Goal: Task Accomplishment & Management: Complete application form

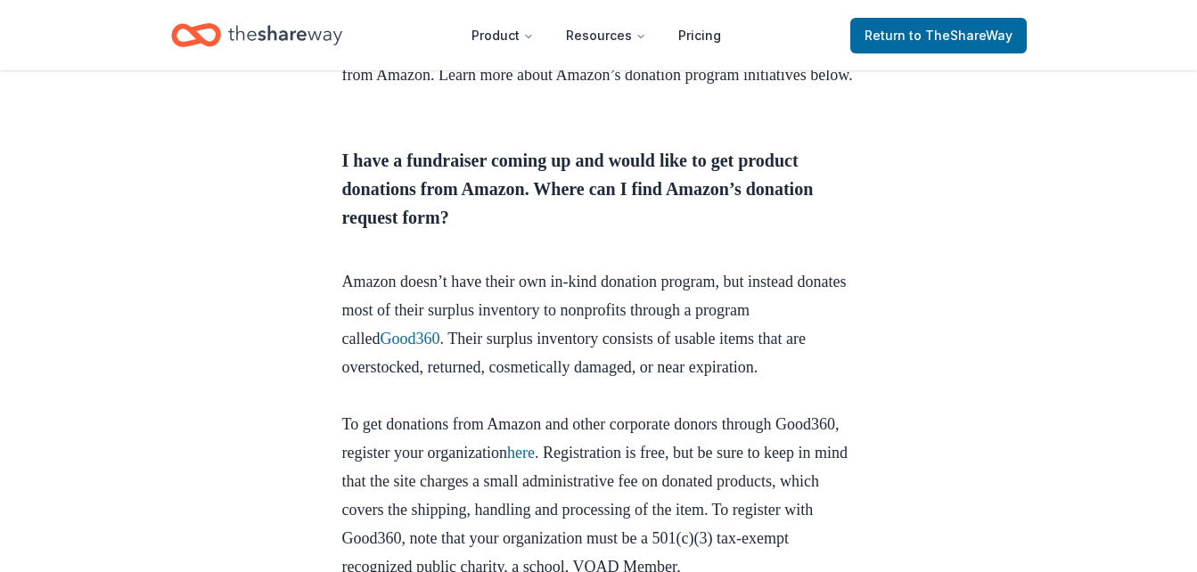
scroll to position [772, 0]
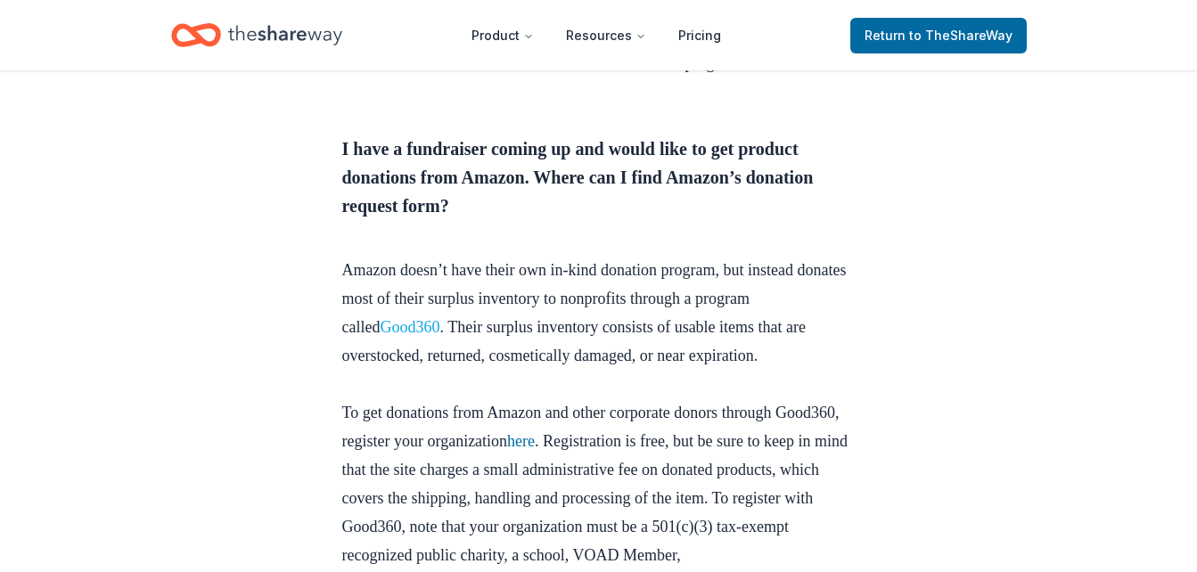
click at [415, 336] on link "Good360" at bounding box center [410, 327] width 60 height 18
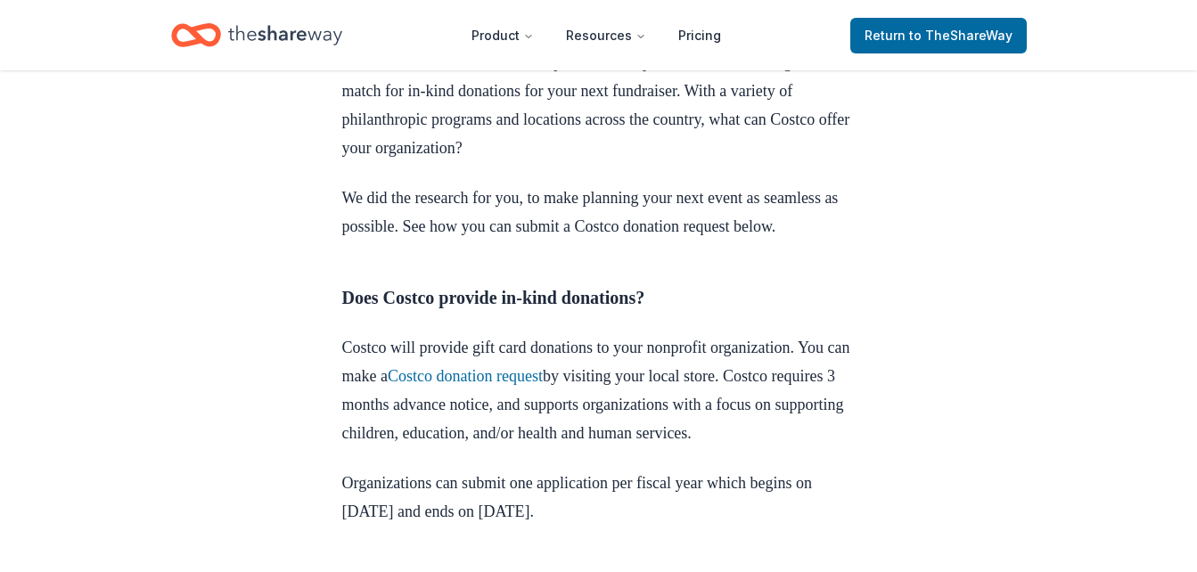
scroll to position [713, 0]
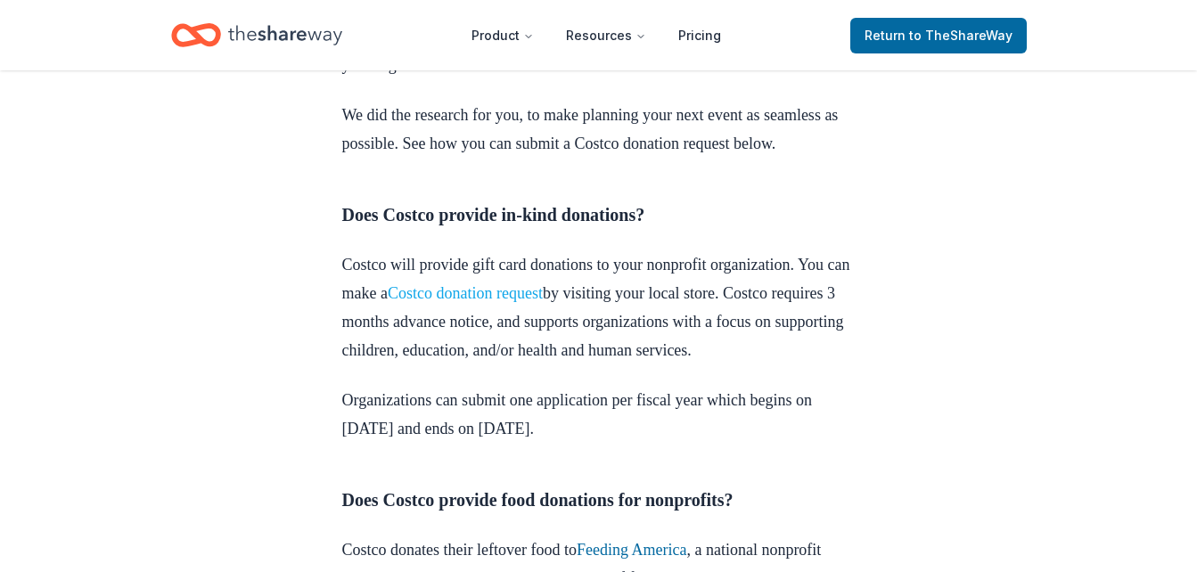
click at [543, 302] on link "Costco donation request" at bounding box center [465, 293] width 155 height 18
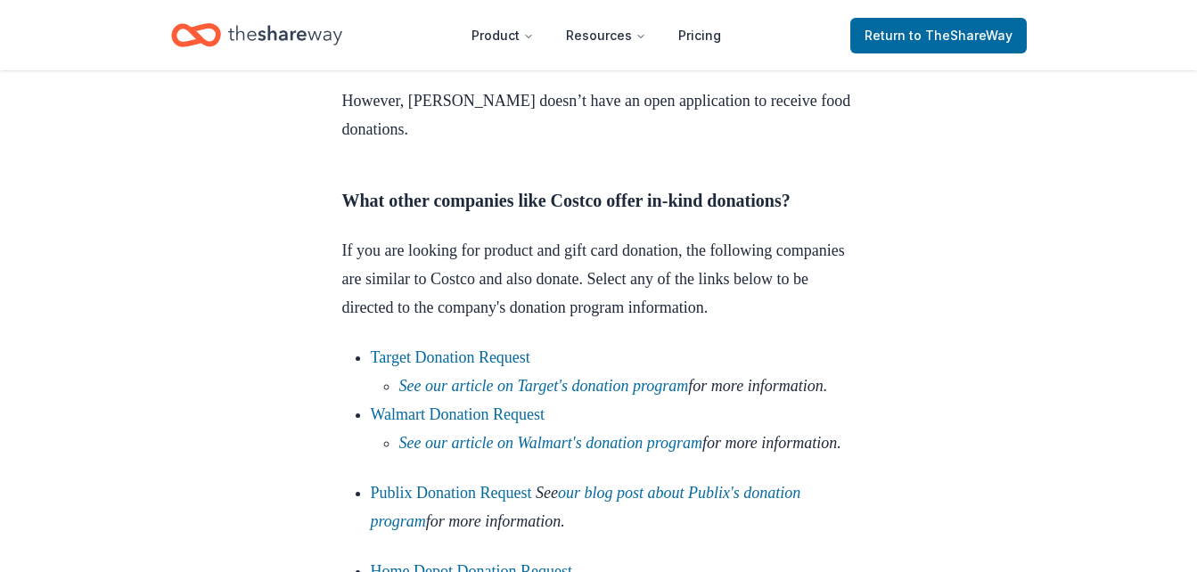
scroll to position [1438, 0]
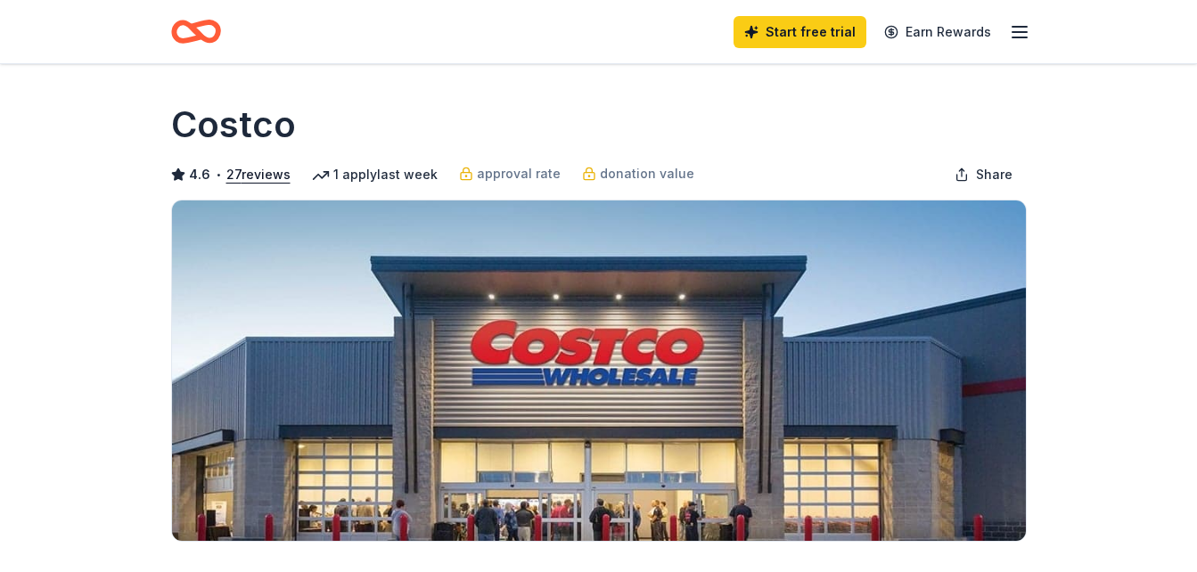
click at [391, 177] on div "1 apply last week" at bounding box center [375, 174] width 126 height 21
drag, startPoint x: 1209, startPoint y: 561, endPoint x: 761, endPoint y: 175, distance: 591.0
click at [761, 175] on div "4.6 • 27 reviews 1 apply last week approval rate donation value Share" at bounding box center [599, 175] width 856 height 36
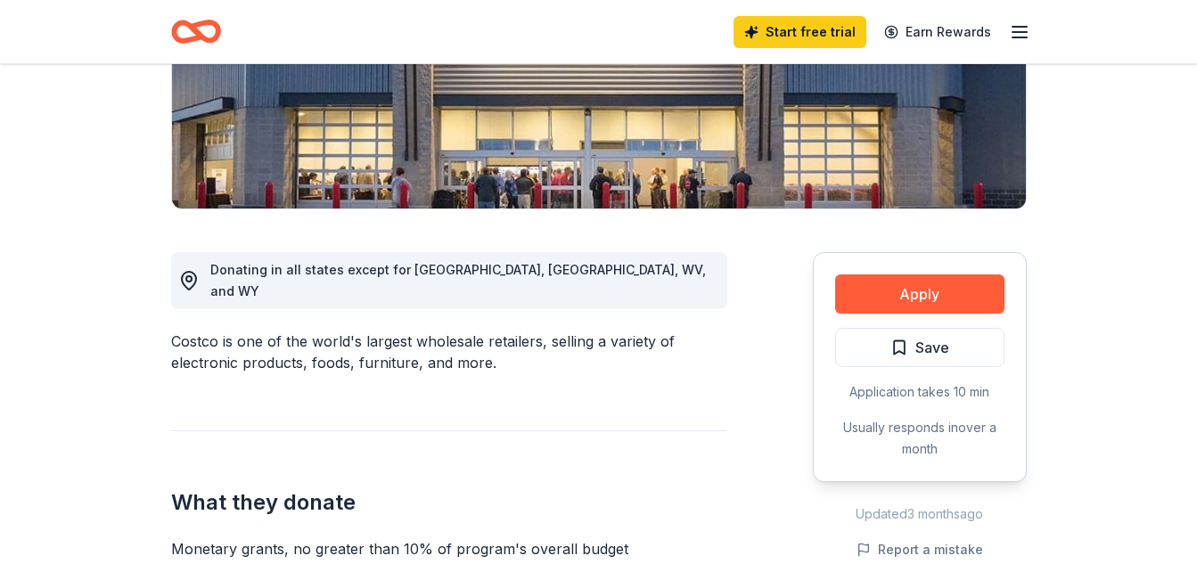
scroll to position [368, 0]
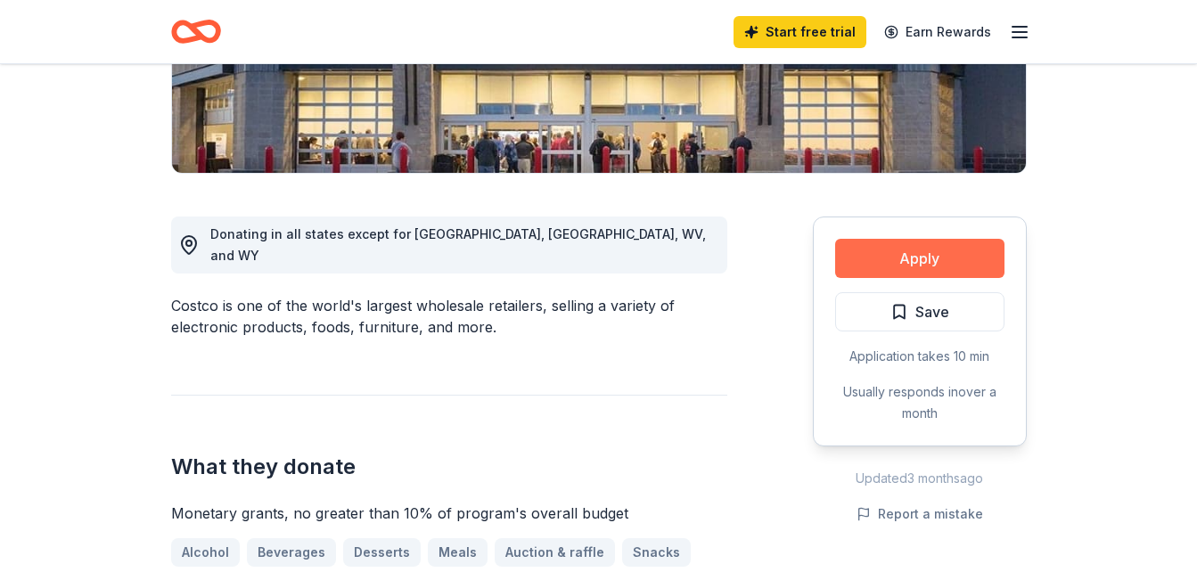
click at [916, 267] on button "Apply" at bounding box center [919, 258] width 169 height 39
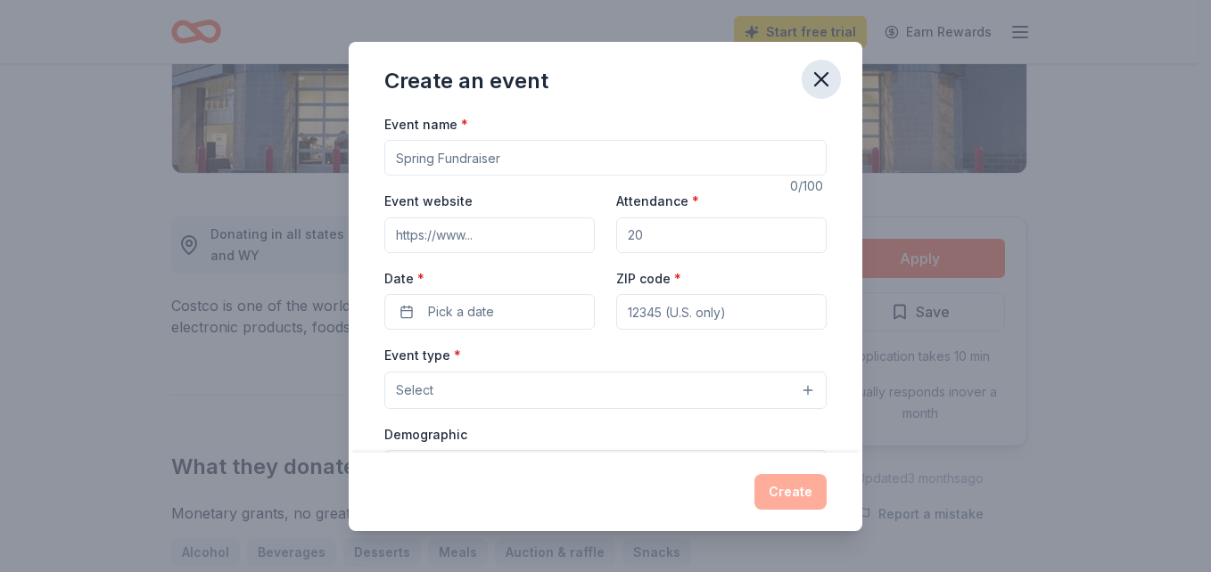
click at [833, 77] on icon "button" at bounding box center [821, 79] width 25 height 25
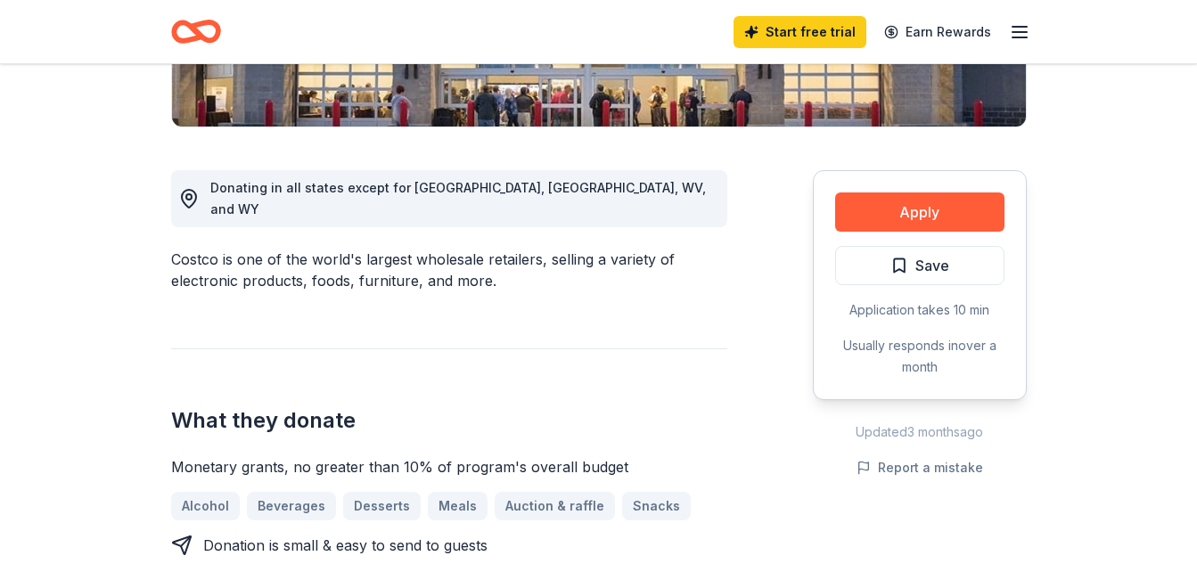
scroll to position [356, 0]
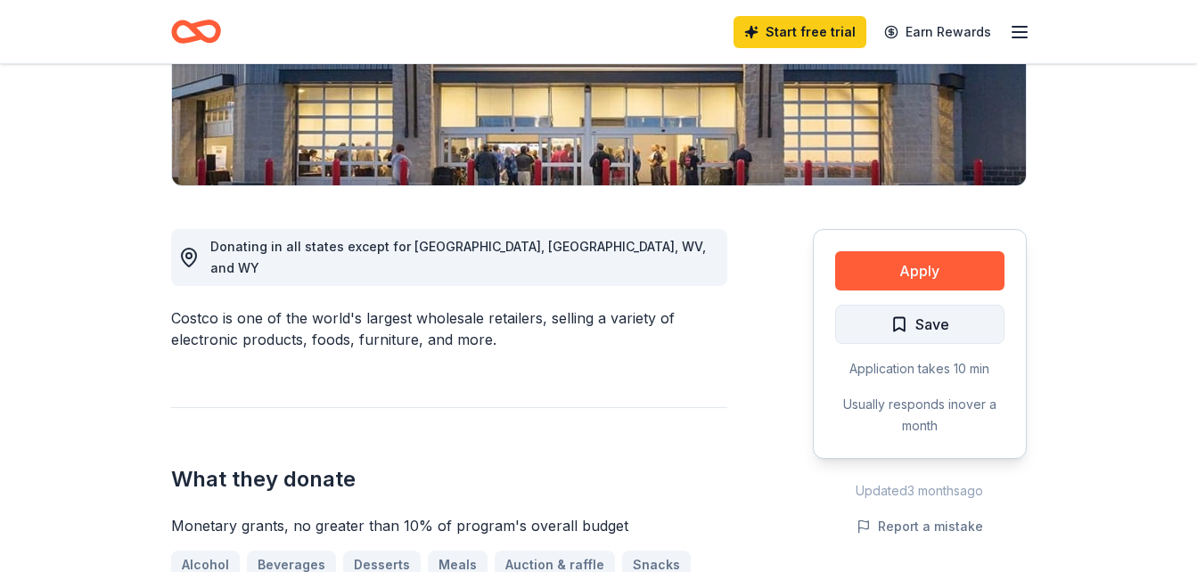
click at [930, 325] on span "Save" at bounding box center [933, 324] width 34 height 23
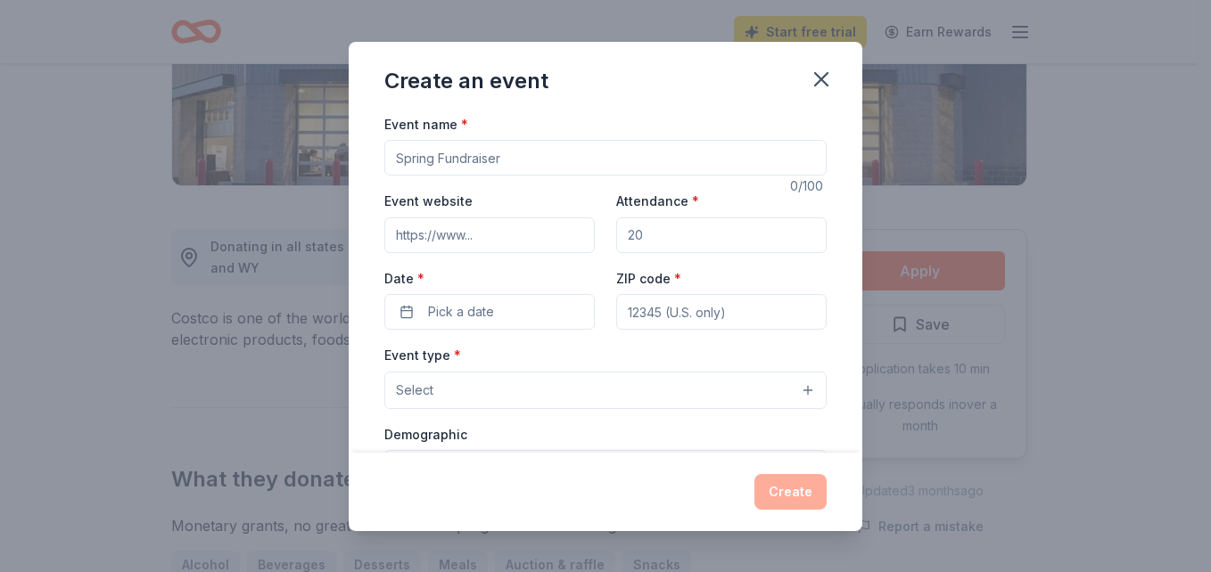
click at [508, 158] on input "Event name *" at bounding box center [605, 158] width 442 height 36
click at [819, 71] on icon "button" at bounding box center [821, 79] width 25 height 25
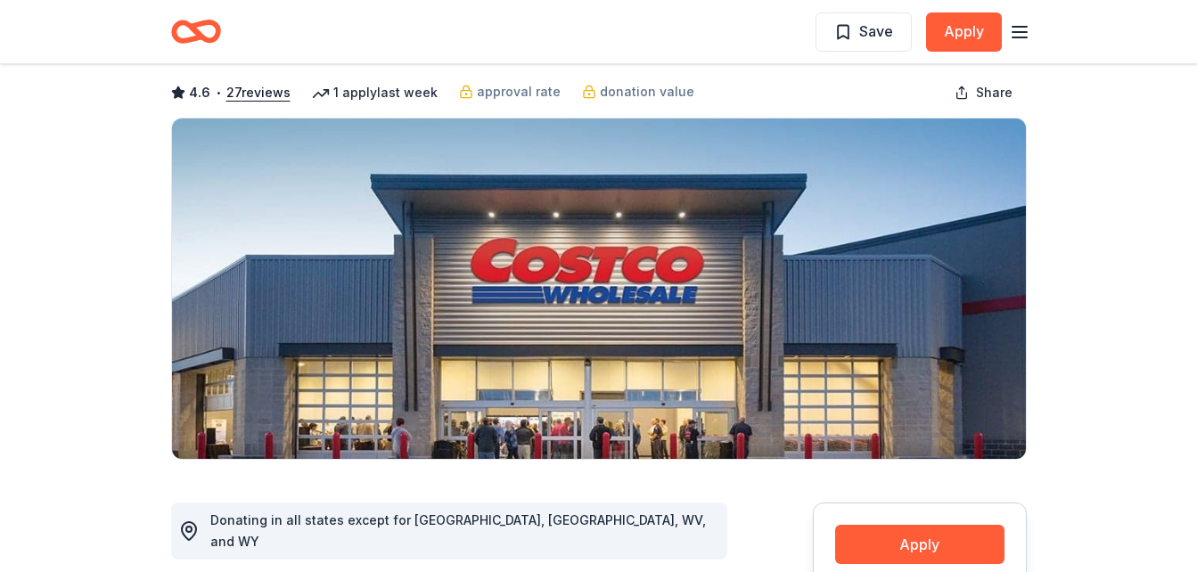
scroll to position [0, 0]
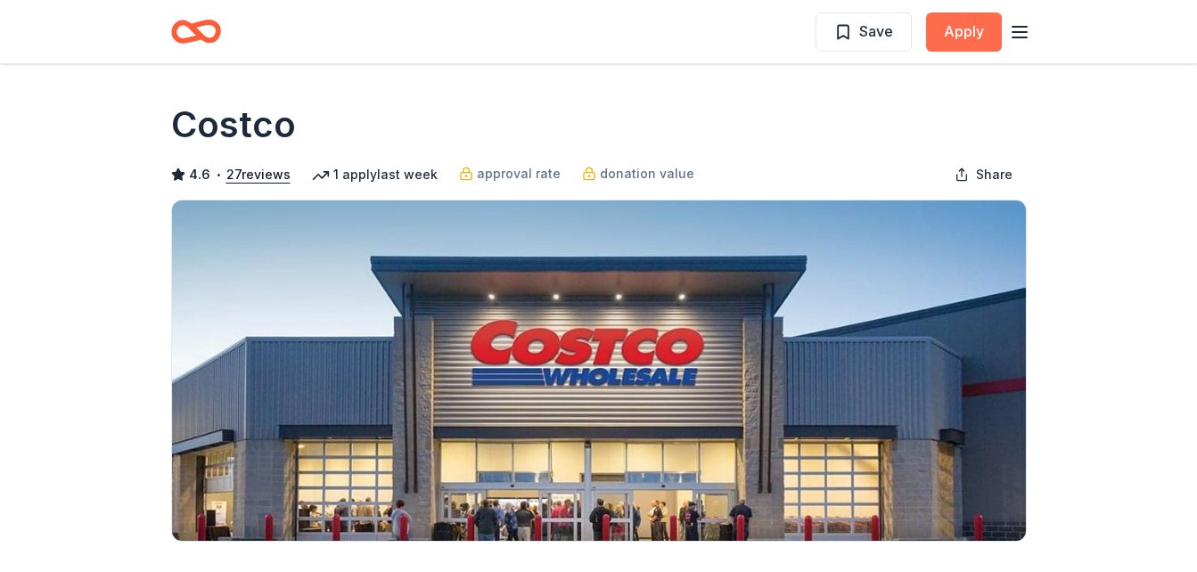
click at [959, 25] on button "Apply" at bounding box center [964, 31] width 76 height 39
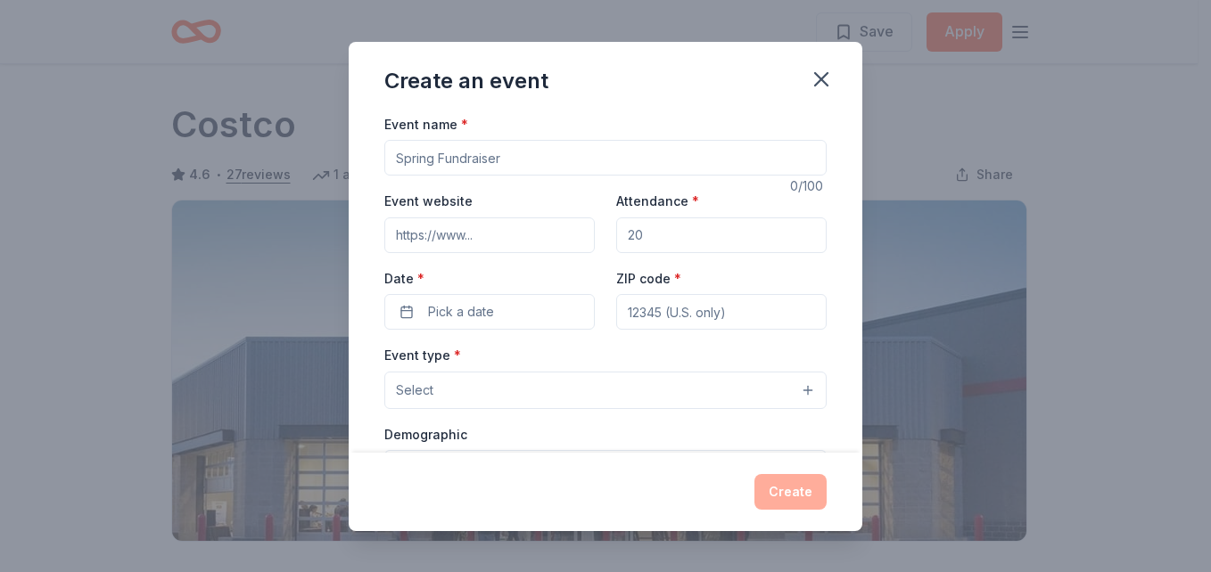
click at [514, 165] on input "Event name *" at bounding box center [605, 158] width 442 height 36
click at [820, 84] on icon "button" at bounding box center [821, 79] width 25 height 25
